Goal: Navigation & Orientation: Find specific page/section

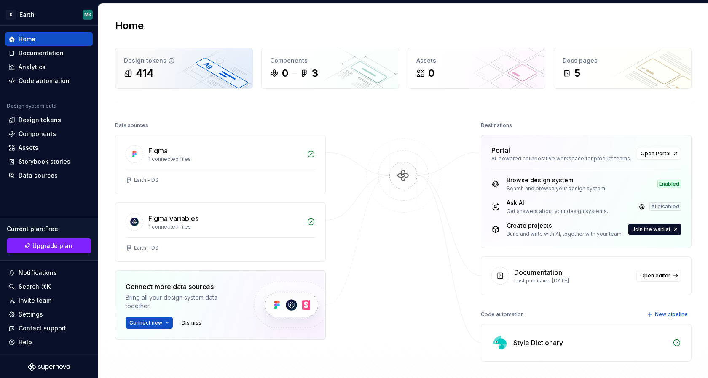
click at [208, 84] on div "Design tokens 414" at bounding box center [183, 68] width 137 height 40
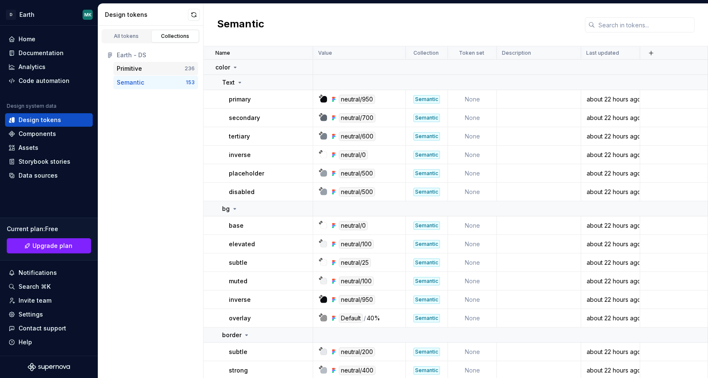
click at [153, 69] on div "Primitive" at bounding box center [151, 68] width 68 height 8
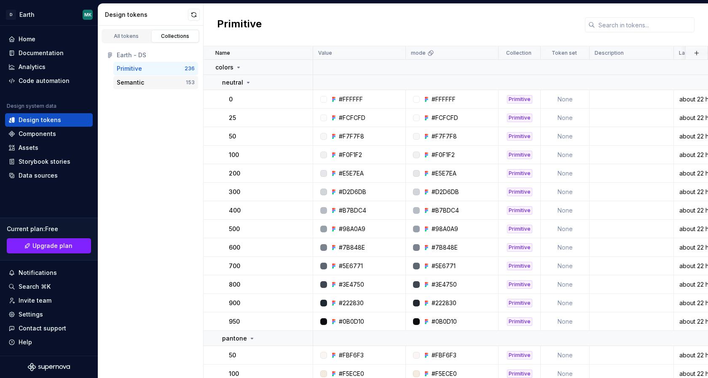
click at [141, 85] on div "Semantic" at bounding box center [130, 82] width 27 height 8
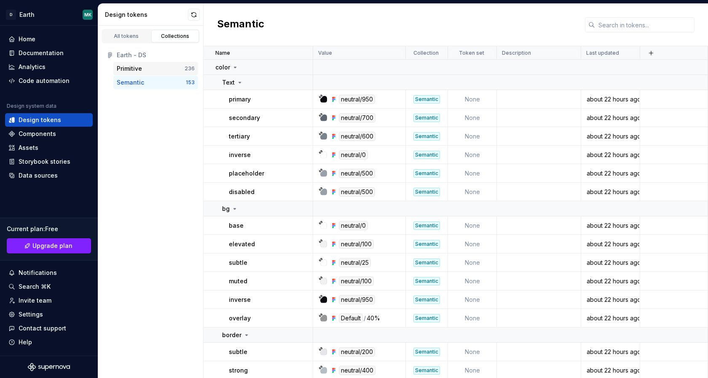
click at [150, 70] on div "Primitive" at bounding box center [151, 68] width 68 height 8
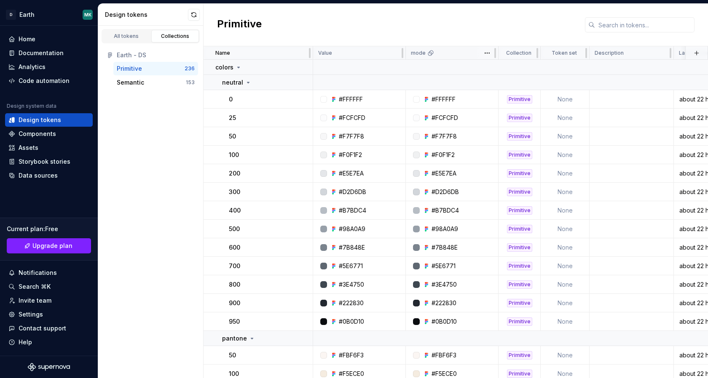
click at [428, 54] on icon at bounding box center [430, 53] width 7 height 7
click at [491, 53] on html "D Earth MK Home Documentation Analytics Code automation Design system data Desi…" at bounding box center [354, 189] width 708 height 378
click at [437, 53] on html "D Earth MK Home Documentation Analytics Code automation Design system data Desi…" at bounding box center [354, 189] width 708 height 378
click at [428, 37] on div "Primitive" at bounding box center [456, 25] width 504 height 43
click at [33, 40] on div "Home" at bounding box center [27, 39] width 17 height 8
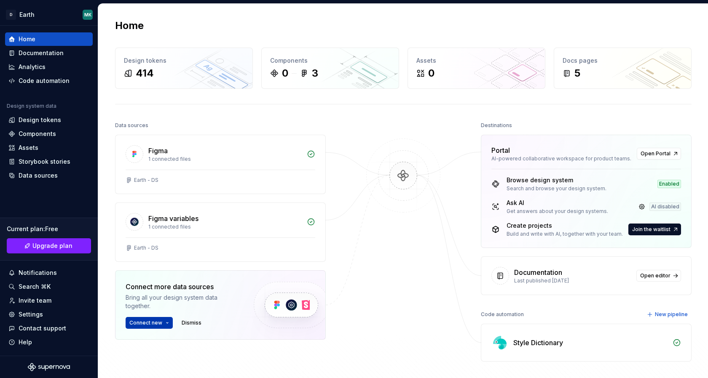
click at [163, 323] on button "Connect new" at bounding box center [149, 323] width 47 height 12
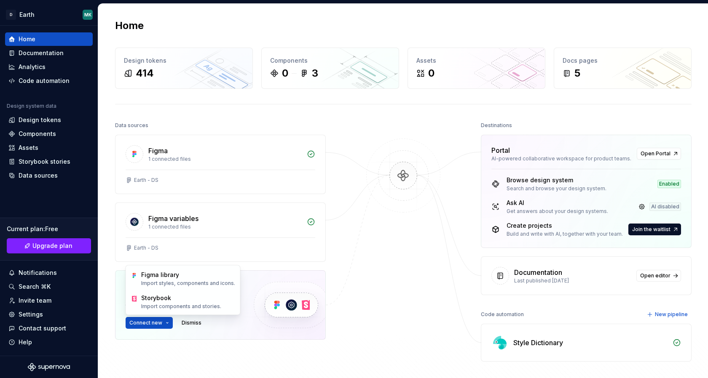
click at [170, 346] on div "Figma 1 connected files Earth - DS Figma variables 1 connected files Earth - DS…" at bounding box center [220, 258] width 211 height 247
